Goal: Information Seeking & Learning: Learn about a topic

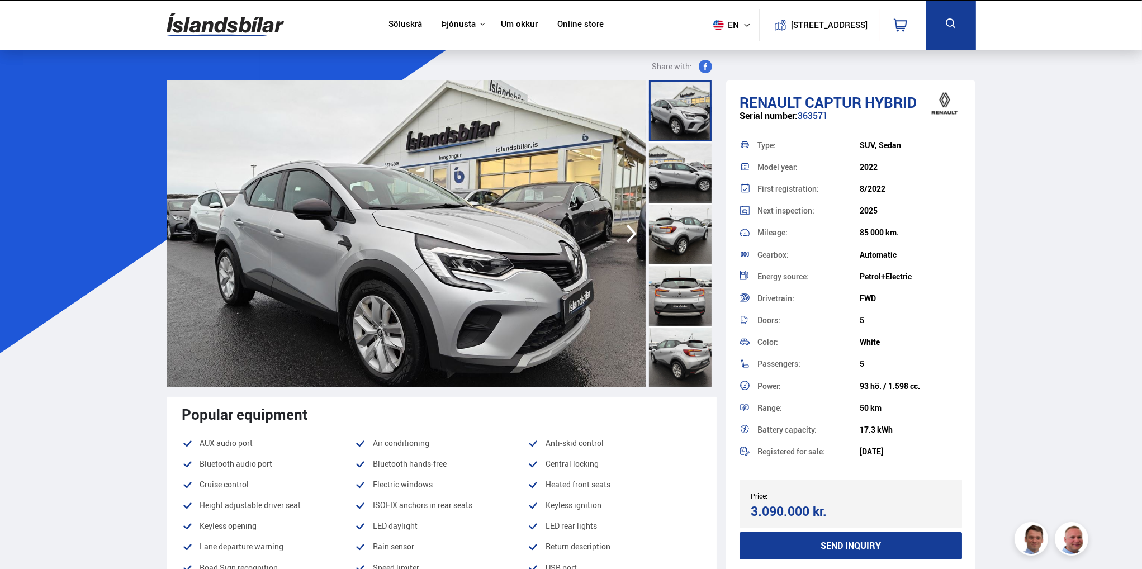
click at [559, 276] on img at bounding box center [406, 233] width 479 height 307
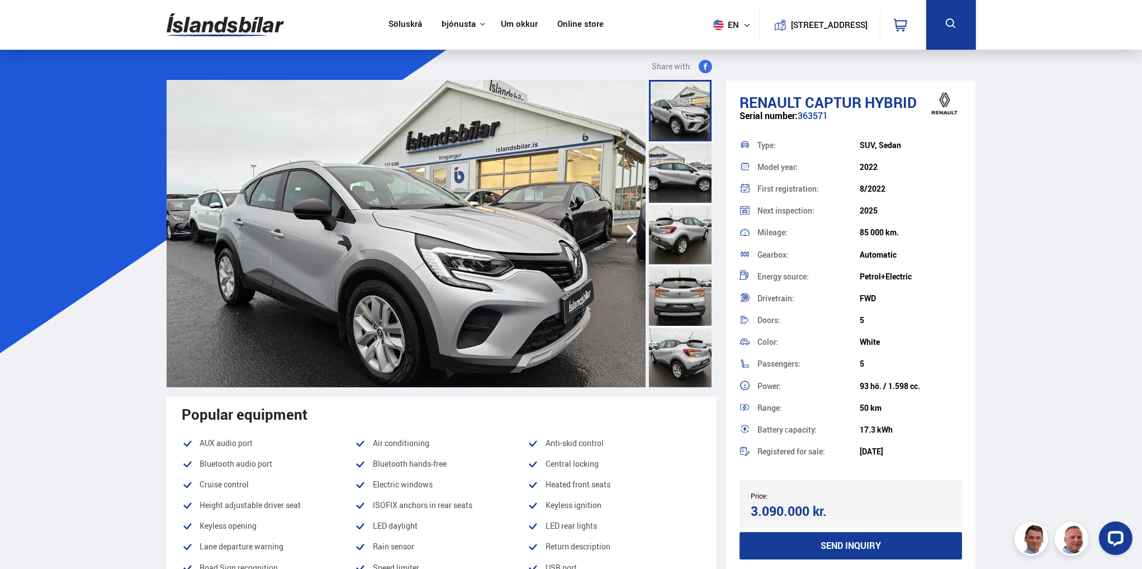
click at [659, 271] on div at bounding box center [680, 294] width 63 height 61
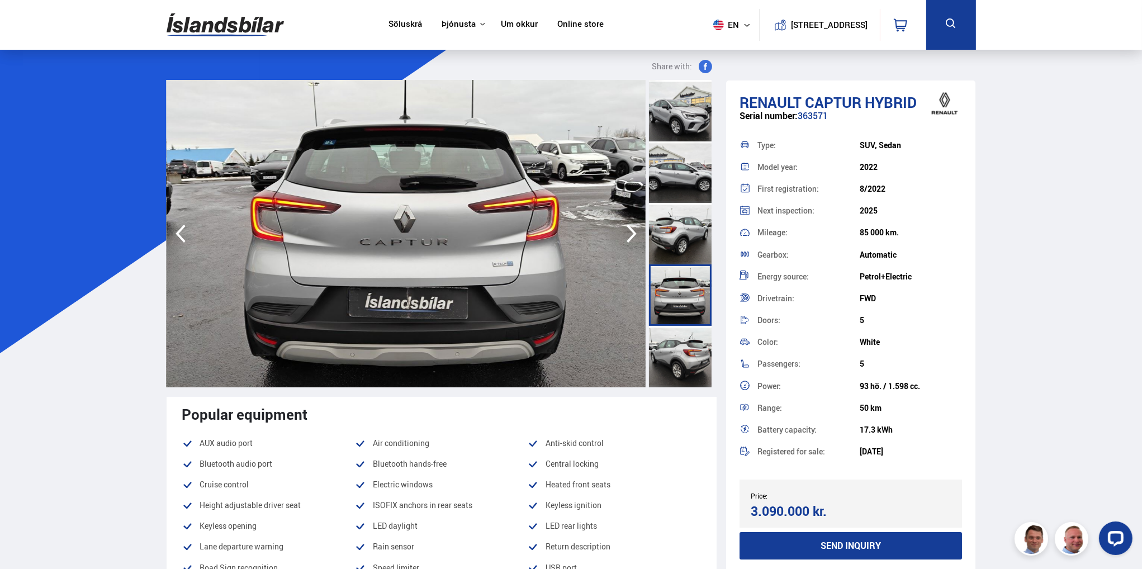
click at [677, 354] on div at bounding box center [680, 356] width 63 height 61
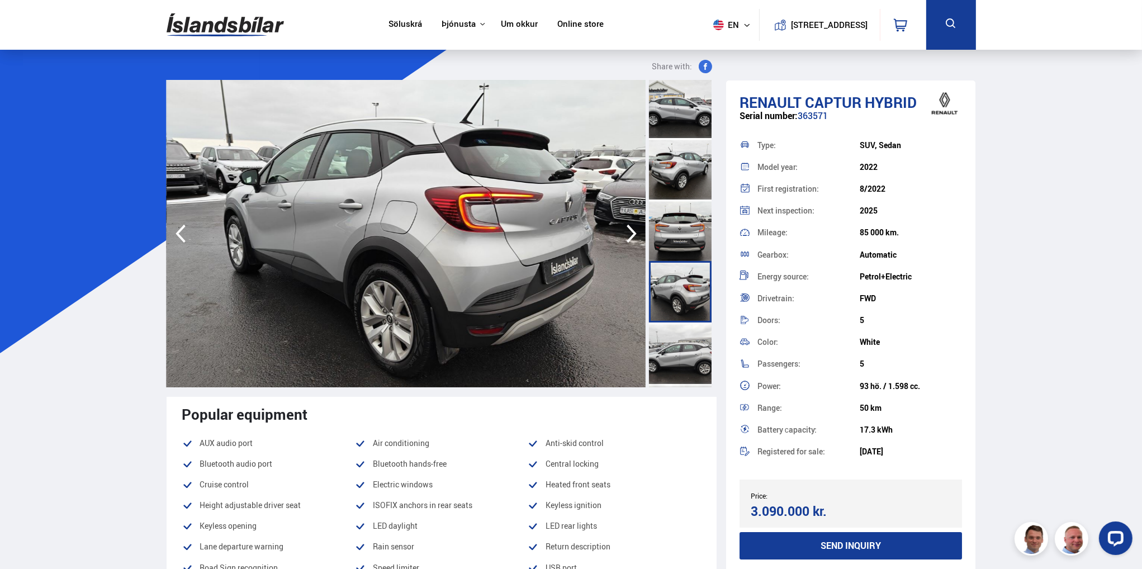
scroll to position [67, 0]
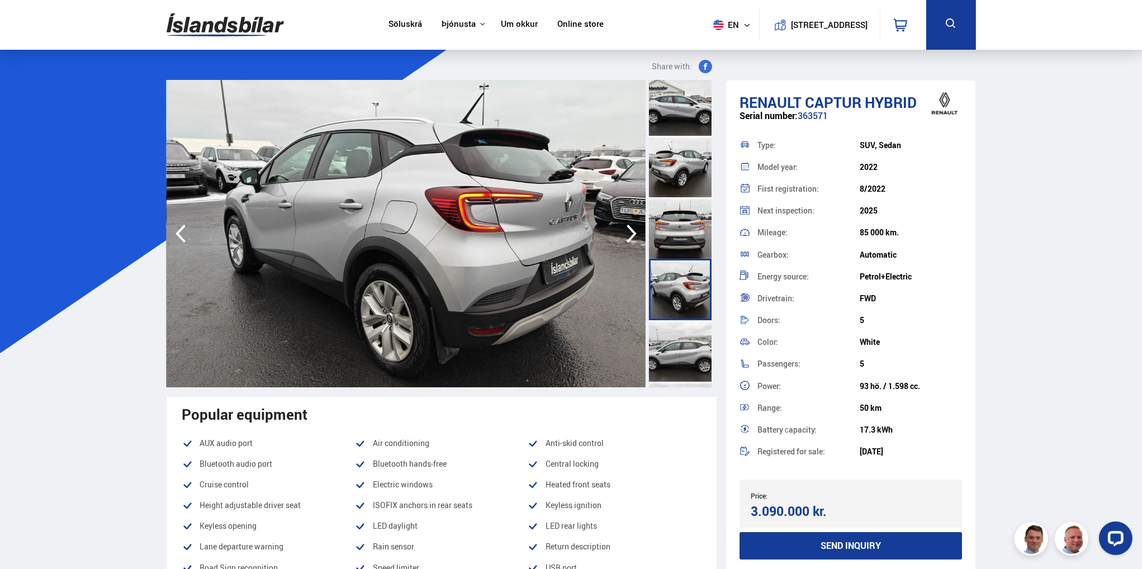
click at [632, 229] on icon "button" at bounding box center [631, 233] width 22 height 27
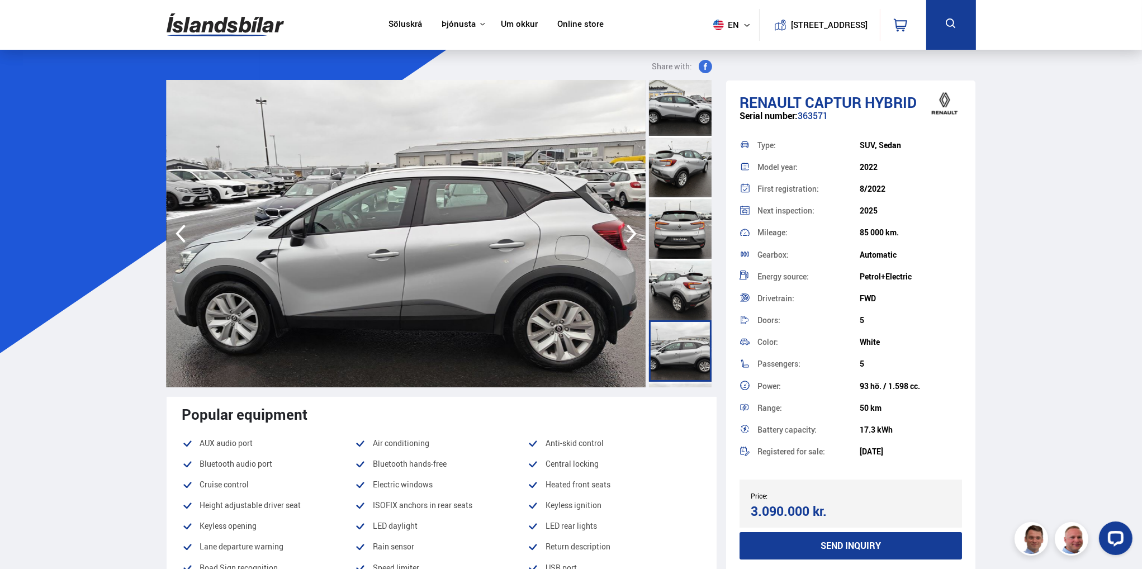
click at [632, 229] on icon "button" at bounding box center [631, 233] width 22 height 27
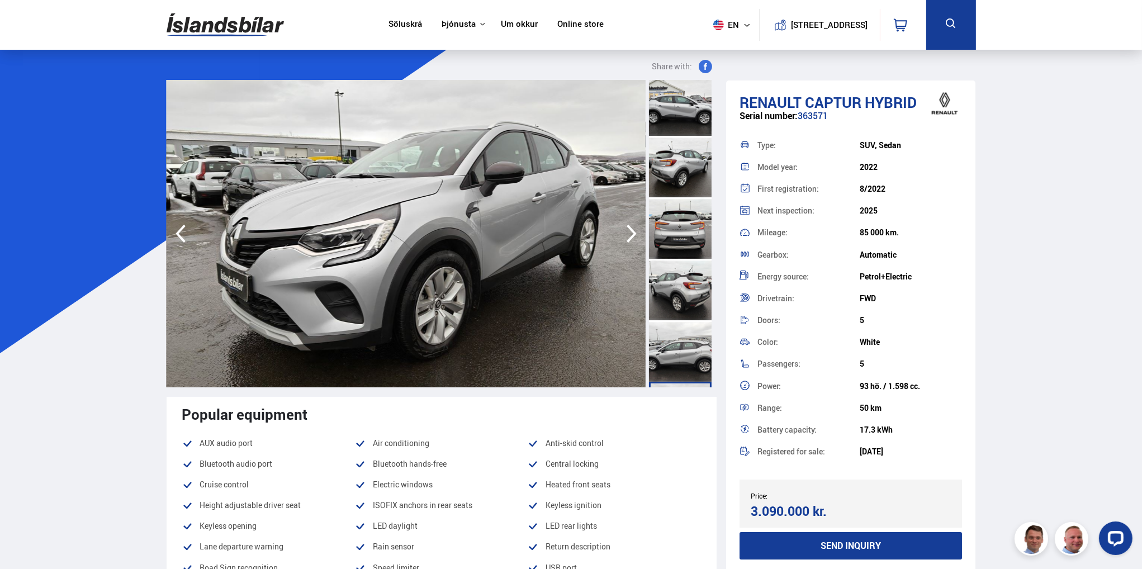
click at [632, 229] on icon "button" at bounding box center [631, 233] width 22 height 27
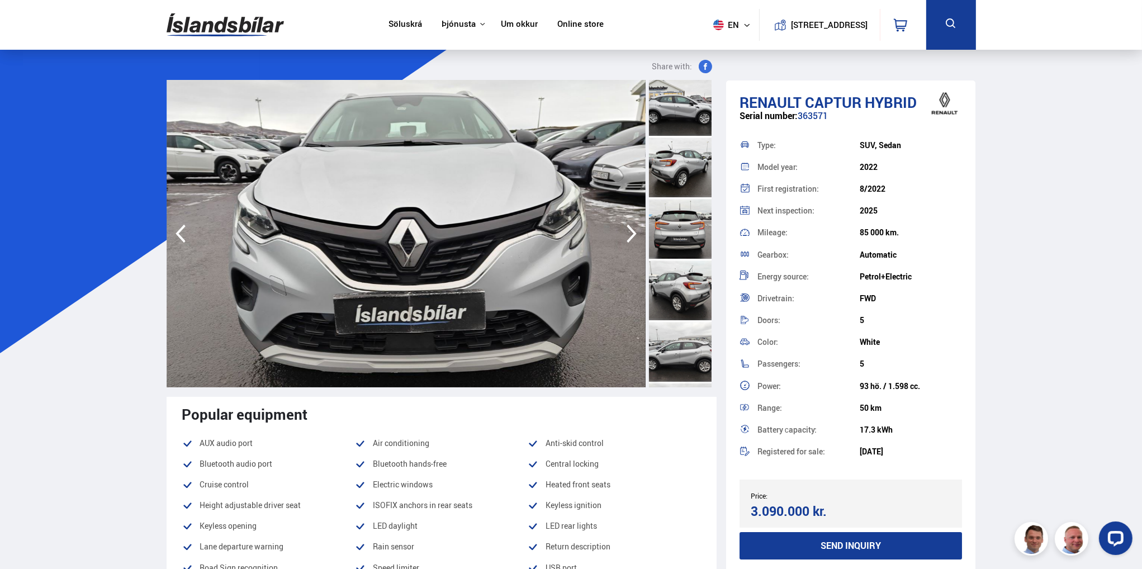
click at [632, 229] on icon "button" at bounding box center [631, 233] width 22 height 27
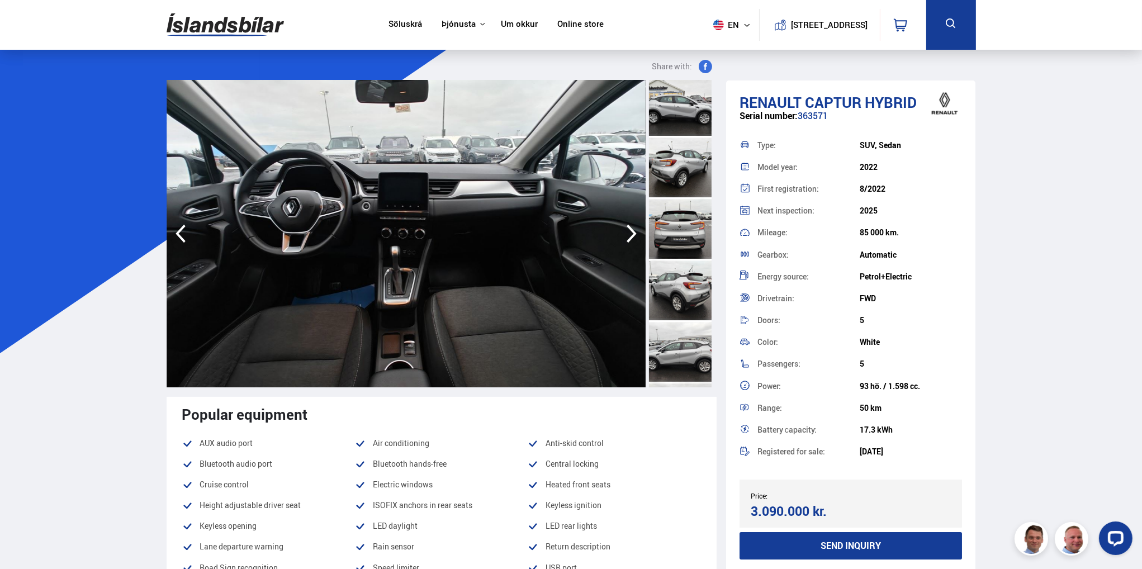
click at [632, 229] on icon "button" at bounding box center [631, 233] width 22 height 27
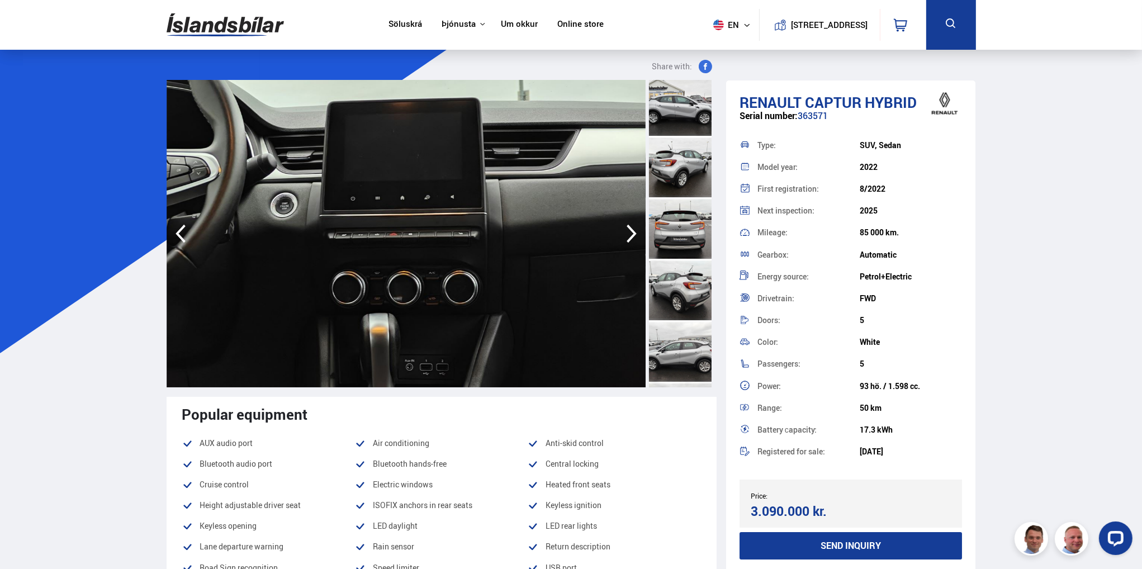
click at [177, 236] on icon "button" at bounding box center [180, 233] width 22 height 27
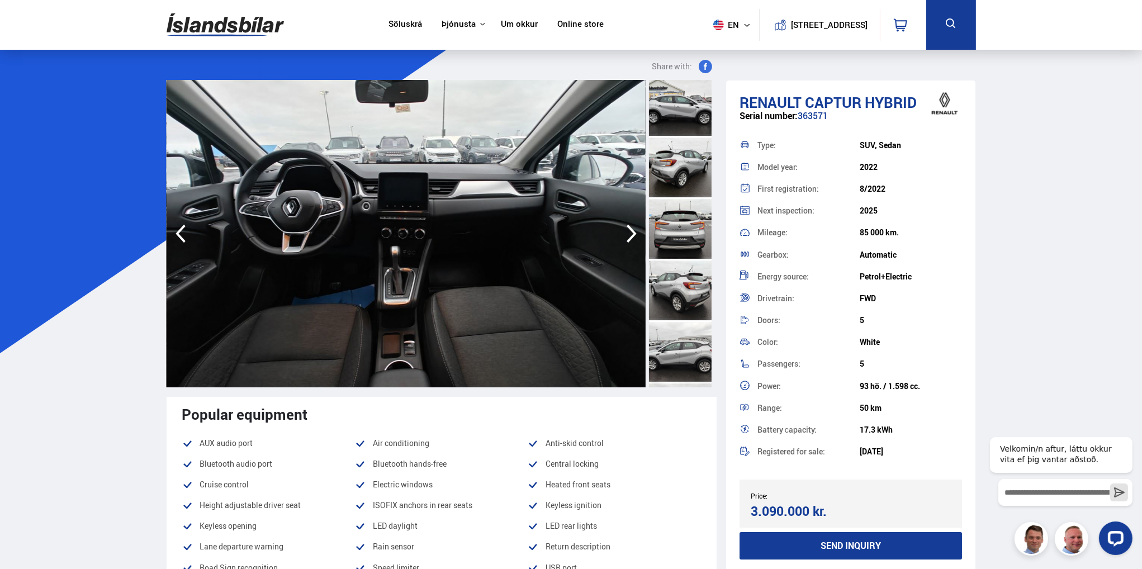
click at [876, 221] on div "Next inspection: 2025" at bounding box center [850, 211] width 223 height 22
click at [874, 209] on div "2025" at bounding box center [910, 210] width 102 height 9
click at [878, 213] on div "2025" at bounding box center [910, 210] width 102 height 9
drag, startPoint x: 879, startPoint y: 210, endPoint x: 853, endPoint y: 212, distance: 25.8
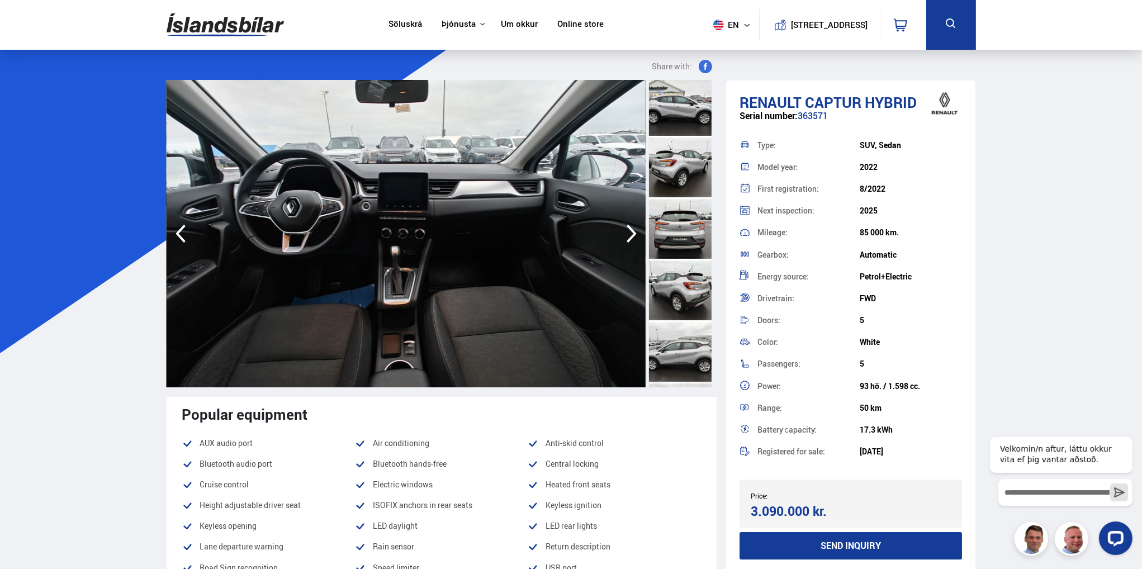
click at [853, 212] on div "Next inspection: 2025" at bounding box center [850, 211] width 223 height 22
click at [868, 186] on div "8/2022" at bounding box center [910, 188] width 102 height 9
click at [878, 184] on div "8/2022" at bounding box center [910, 188] width 102 height 9
click at [633, 226] on icon "button" at bounding box center [631, 233] width 22 height 27
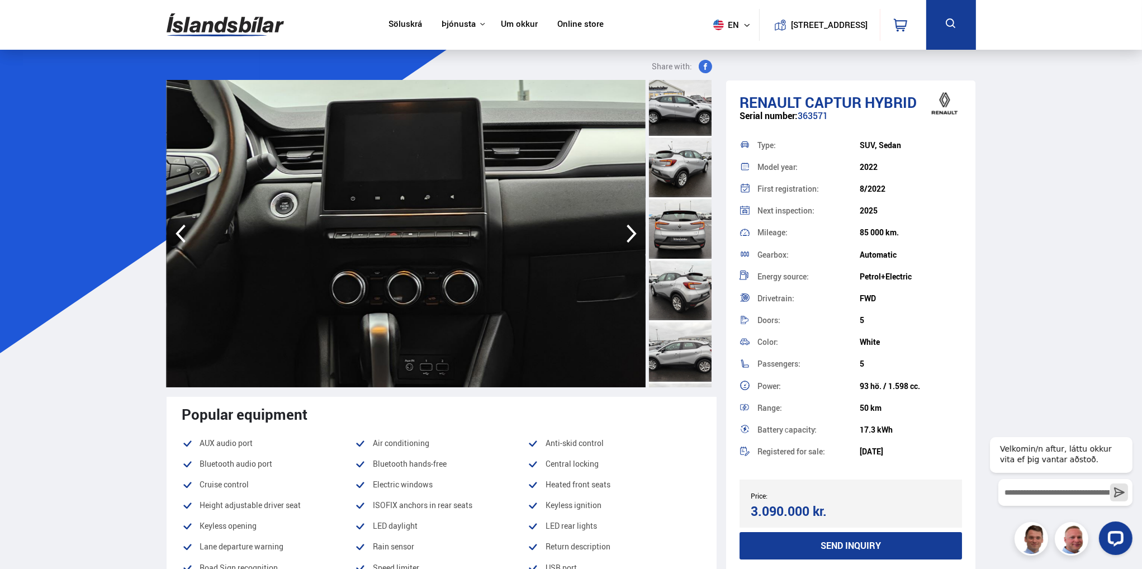
click at [174, 226] on icon "button" at bounding box center [180, 233] width 22 height 27
